Goal: Check status: Check status

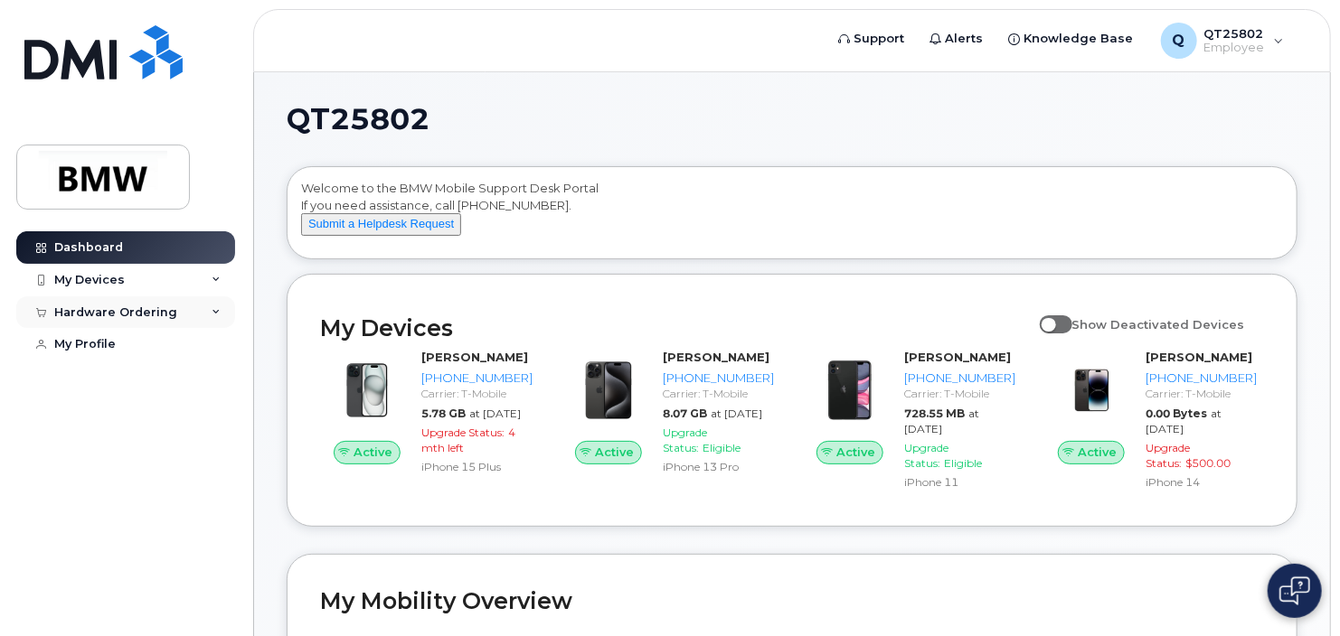
click at [97, 315] on div "Hardware Ordering" at bounding box center [115, 313] width 123 height 14
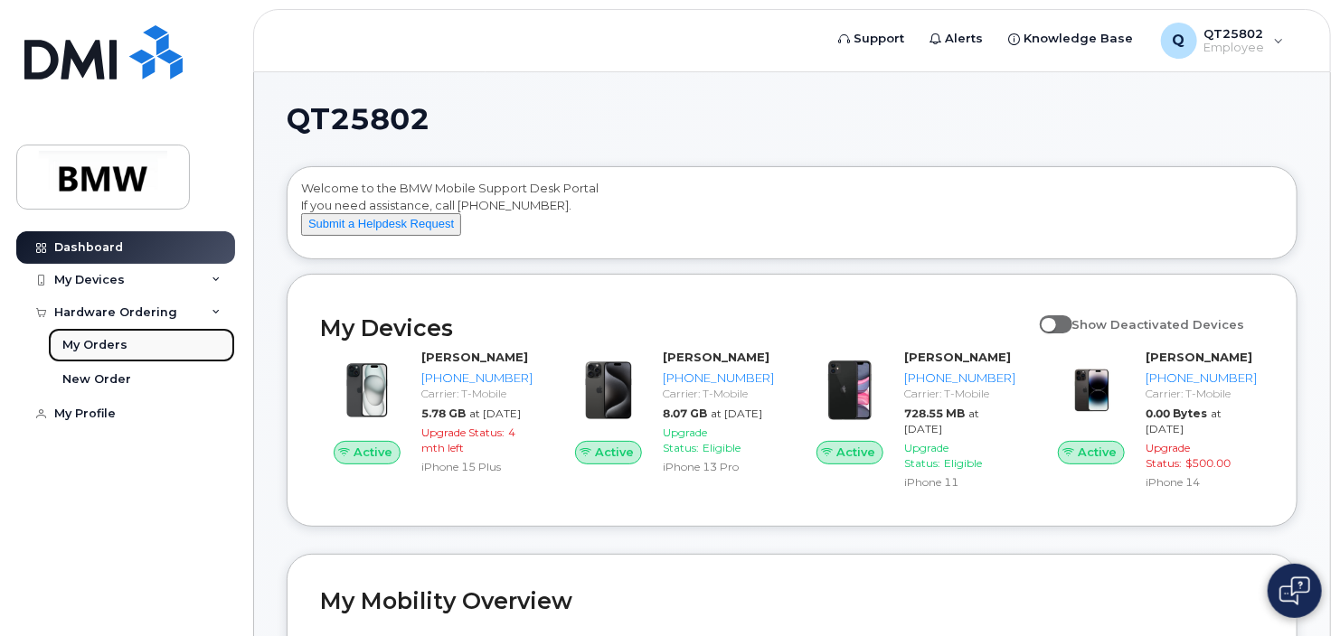
click at [79, 347] on div "My Orders" at bounding box center [94, 345] width 65 height 16
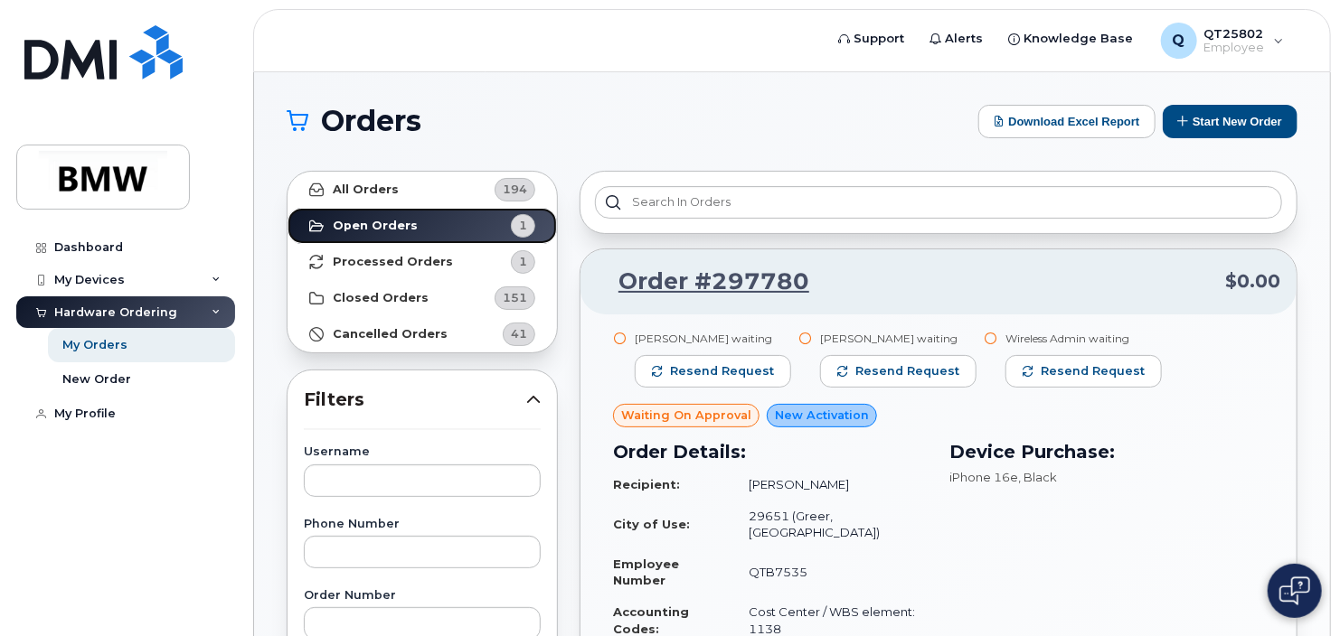
click at [368, 224] on strong "Open Orders" at bounding box center [375, 226] width 85 height 14
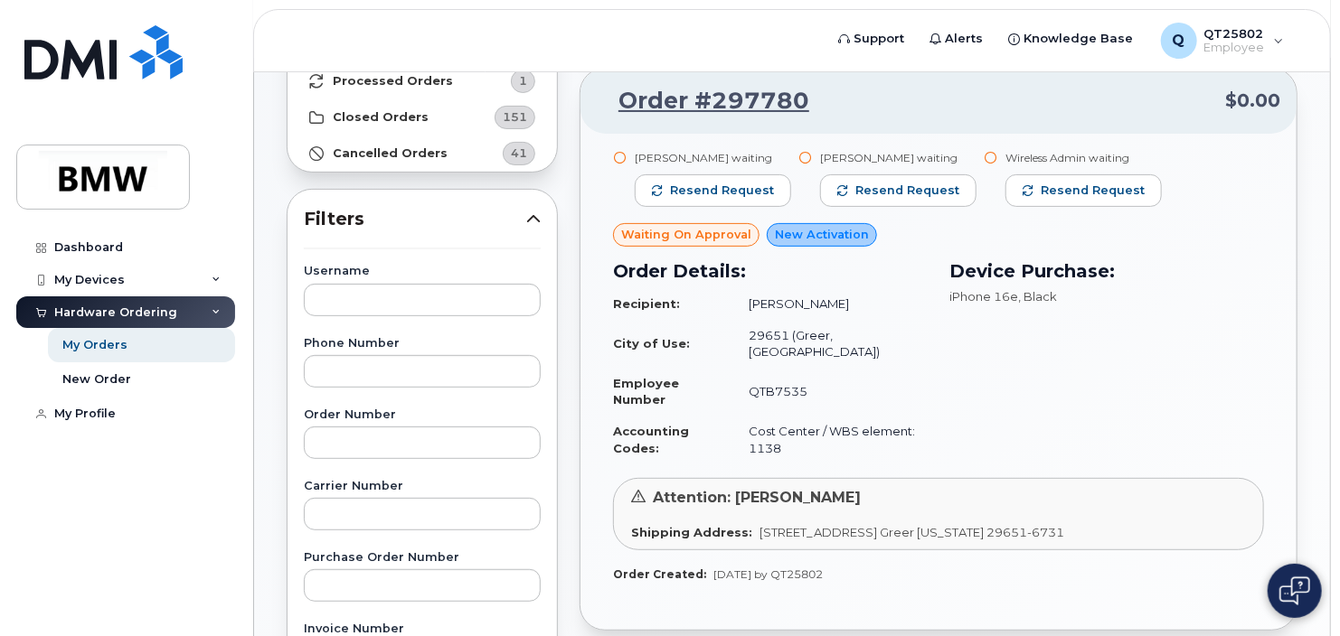
scroll to position [90, 0]
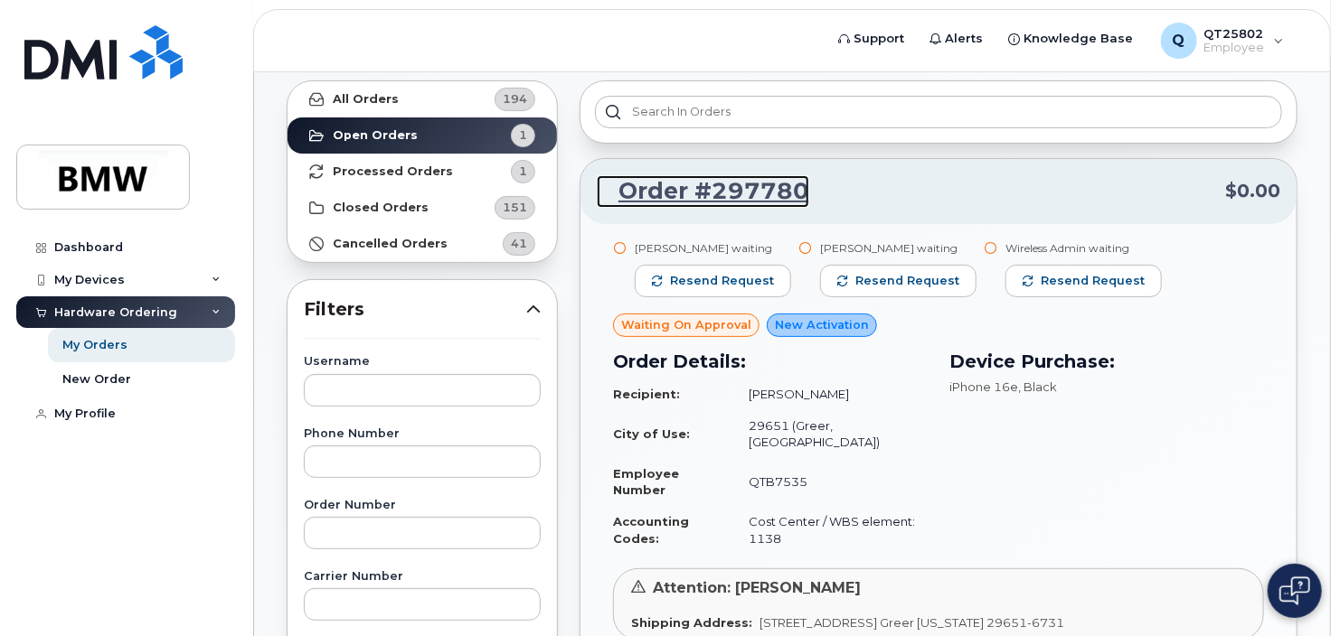
click at [689, 188] on link "Order #297780" at bounding box center [703, 191] width 212 height 33
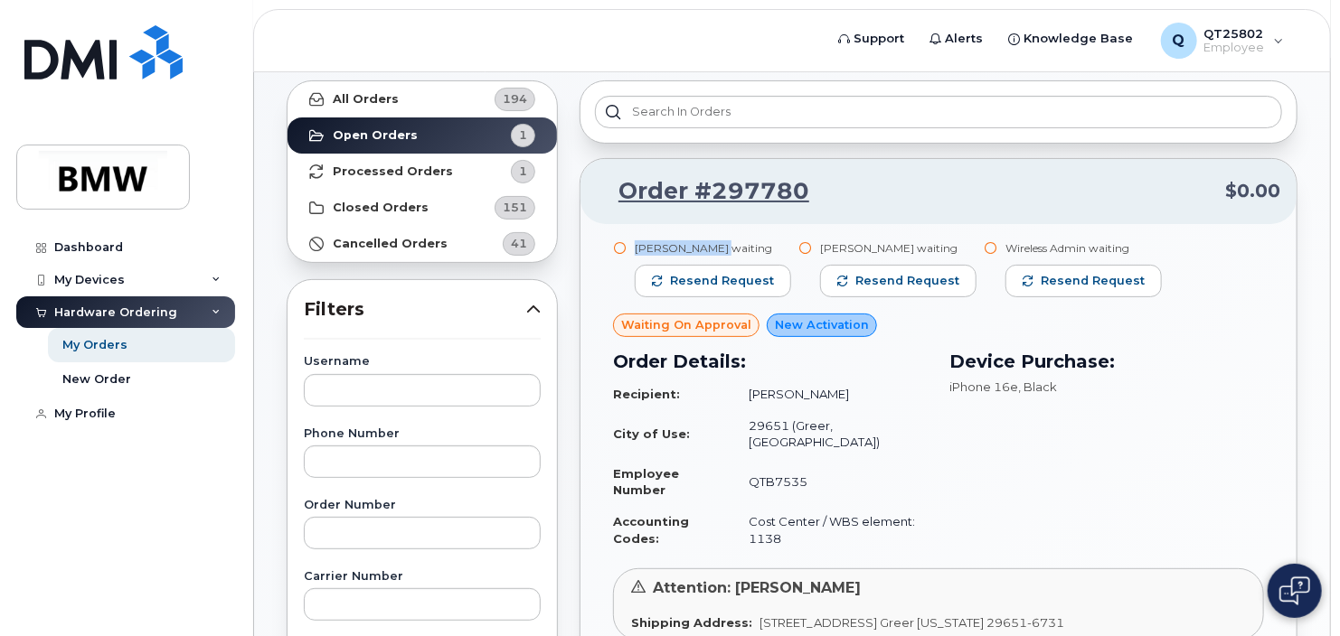
drag, startPoint x: 635, startPoint y: 244, endPoint x: 721, endPoint y: 251, distance: 86.2
click at [721, 251] on div "Jonathan Reeve waiting" at bounding box center [713, 247] width 156 height 15
click at [401, 162] on link "Processed Orders 1" at bounding box center [421, 172] width 269 height 36
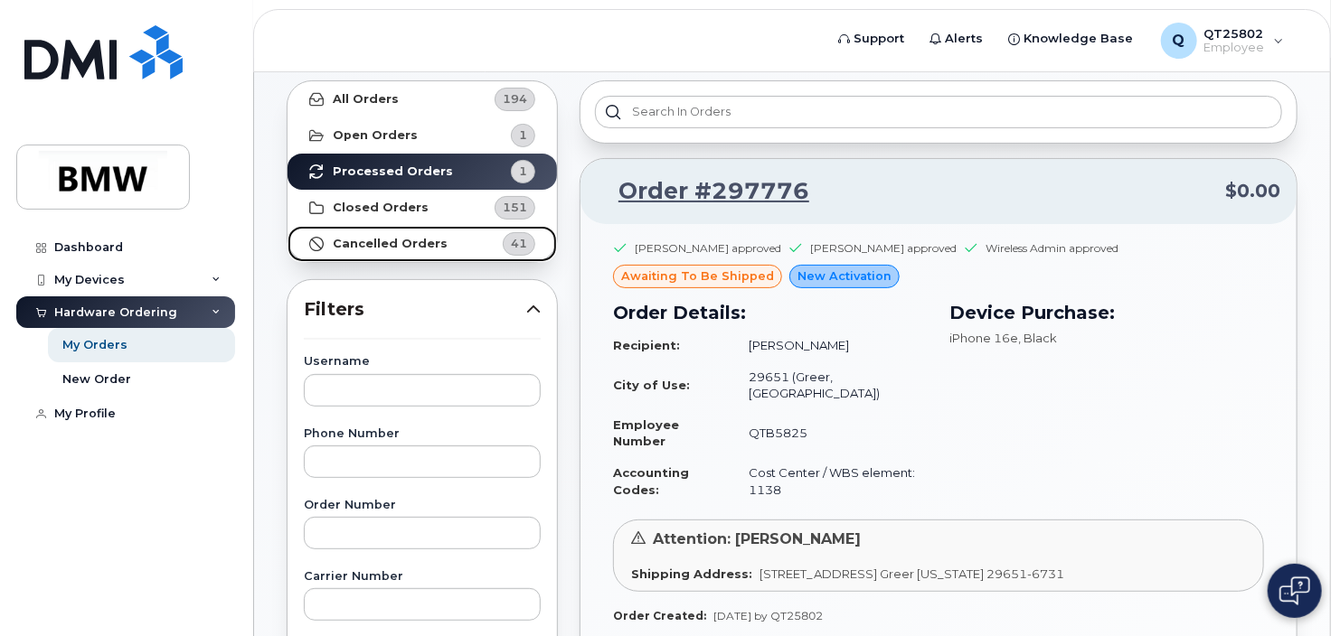
click at [385, 242] on strong "Cancelled Orders" at bounding box center [390, 244] width 115 height 14
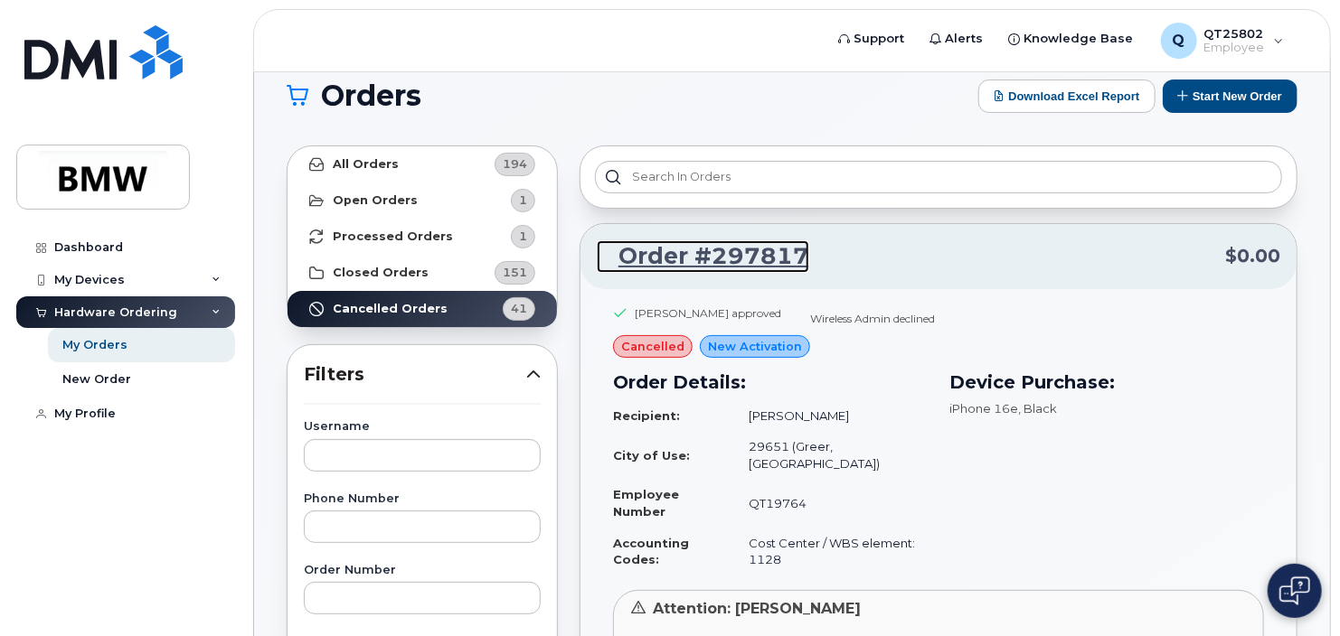
scroll to position [0, 0]
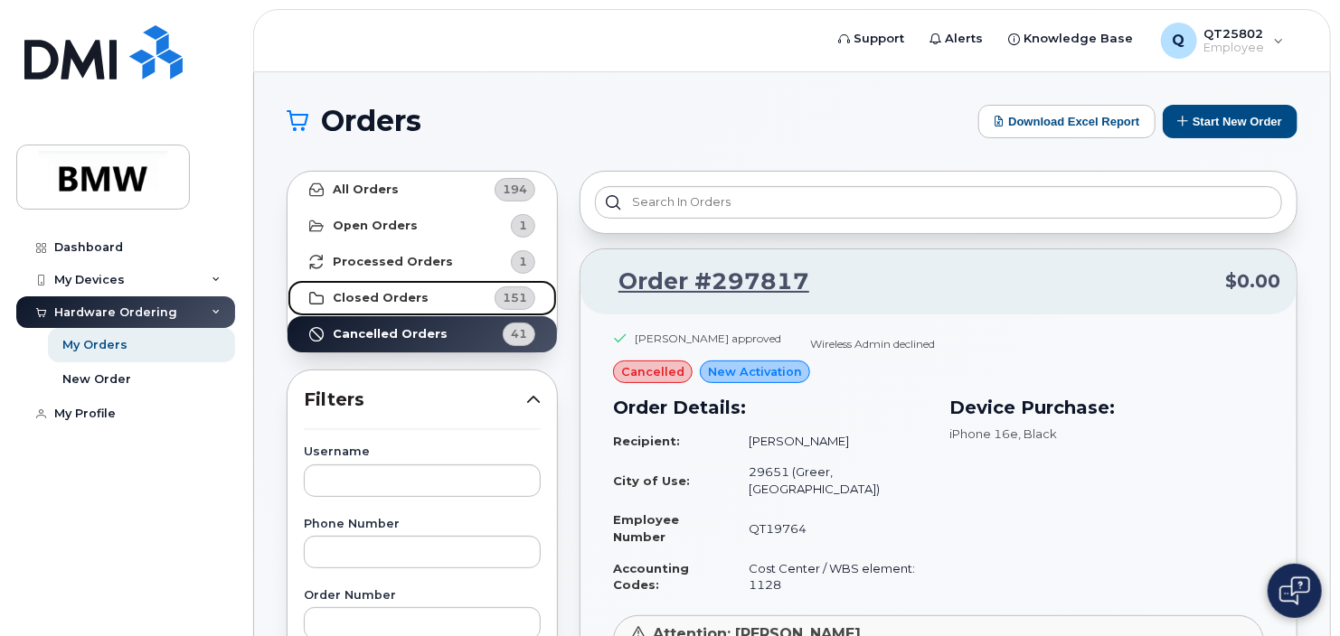
click at [388, 296] on strong "Closed Orders" at bounding box center [381, 298] width 96 height 14
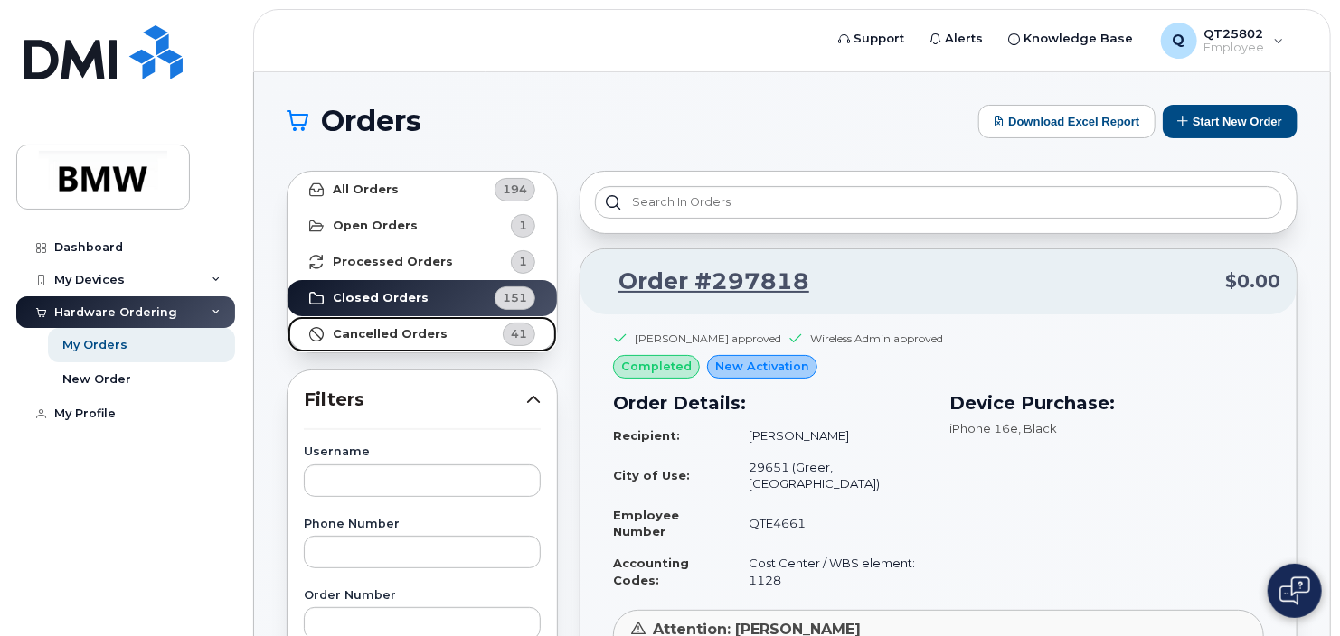
click at [370, 327] on strong "Cancelled Orders" at bounding box center [390, 334] width 115 height 14
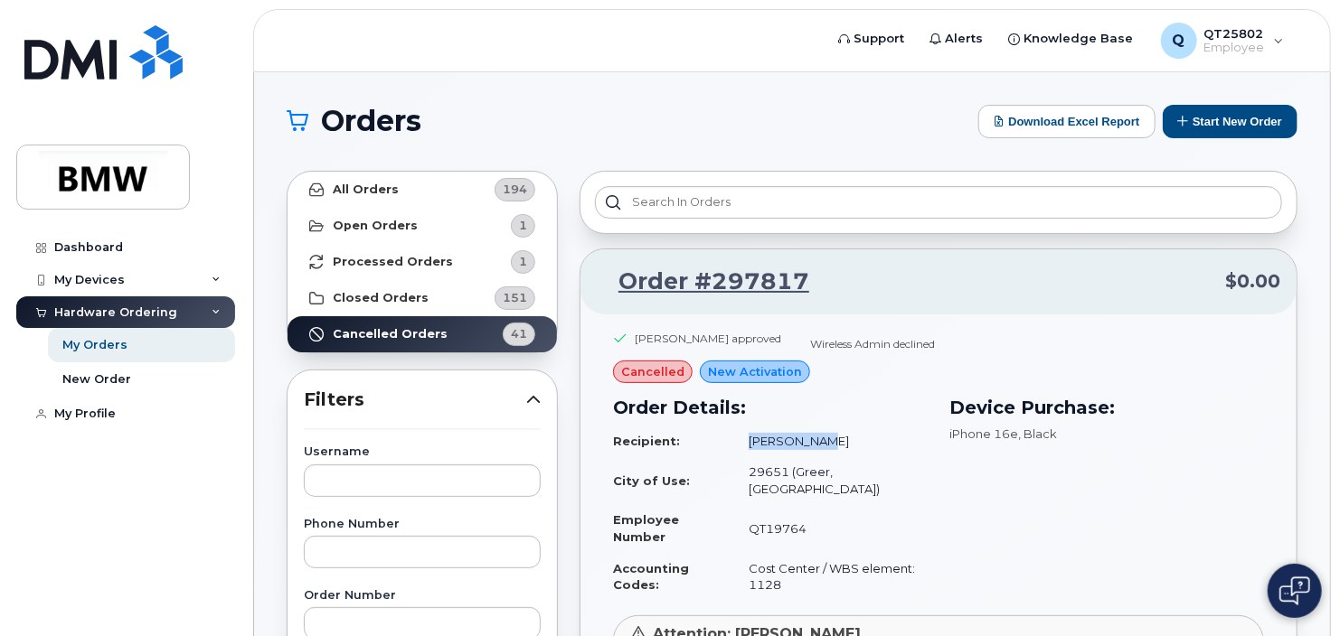
drag, startPoint x: 753, startPoint y: 438, endPoint x: 906, endPoint y: 445, distance: 152.9
click at [906, 445] on td "Kenny Moore" at bounding box center [829, 442] width 195 height 32
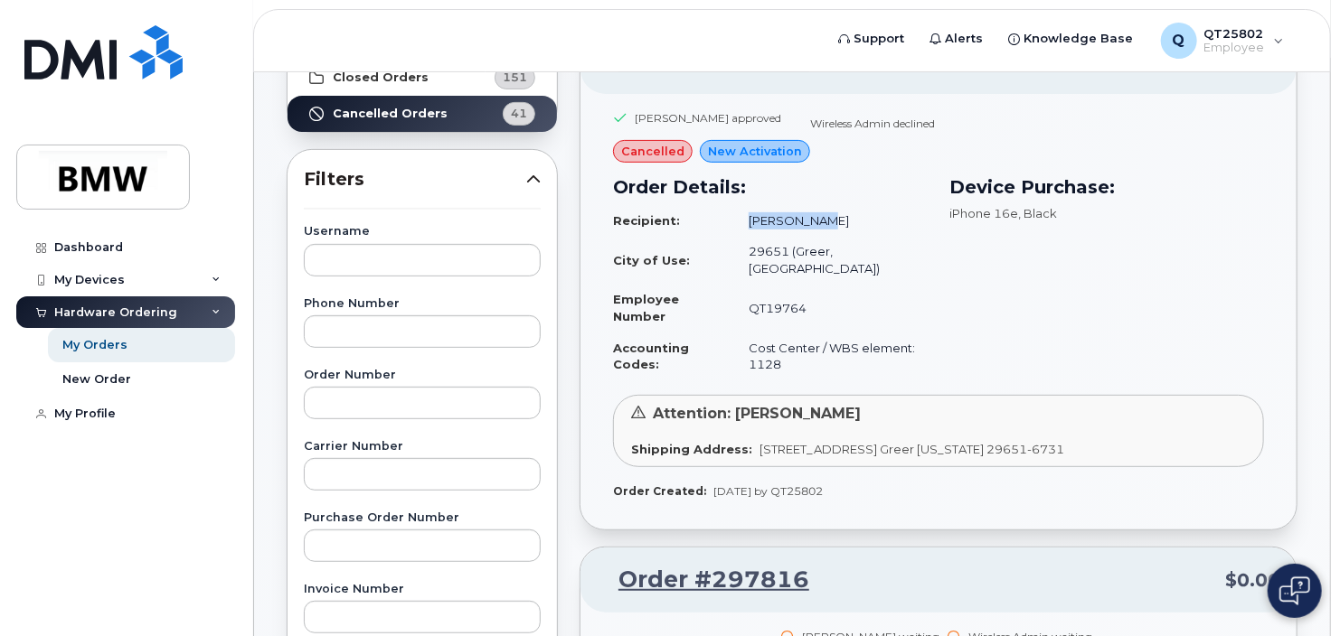
scroll to position [181, 0]
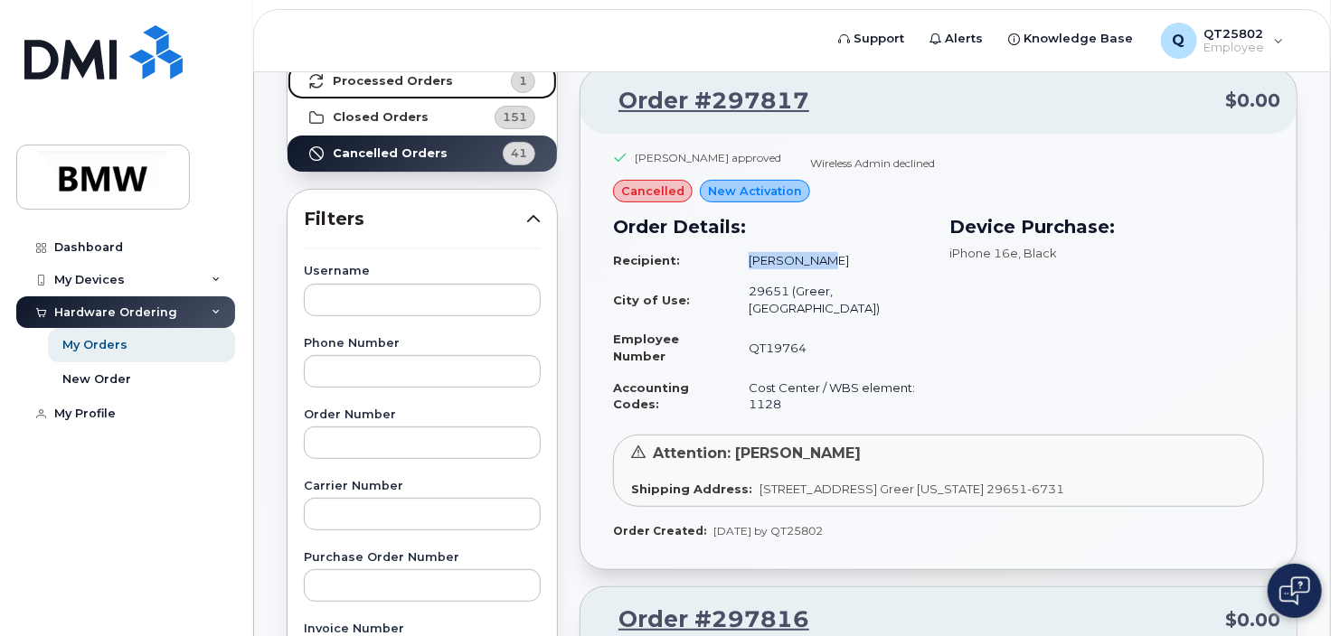
click at [366, 80] on strong "Processed Orders" at bounding box center [393, 81] width 120 height 14
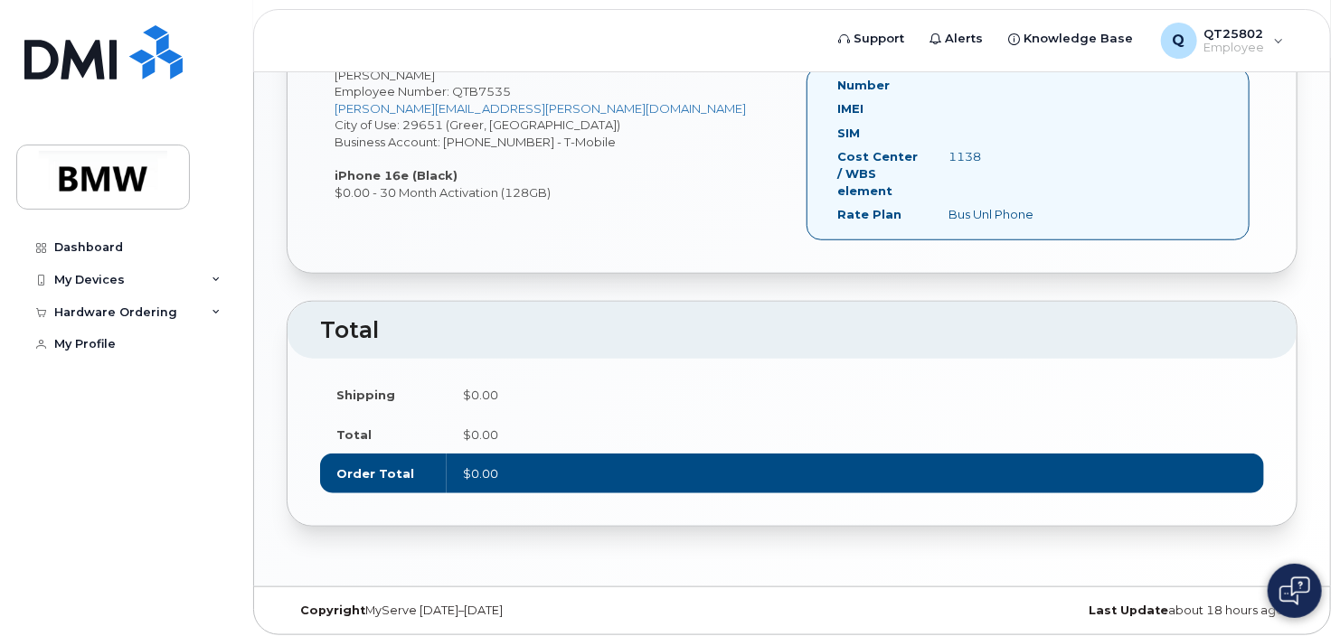
scroll to position [615, 0]
